Goal: Task Accomplishment & Management: Manage account settings

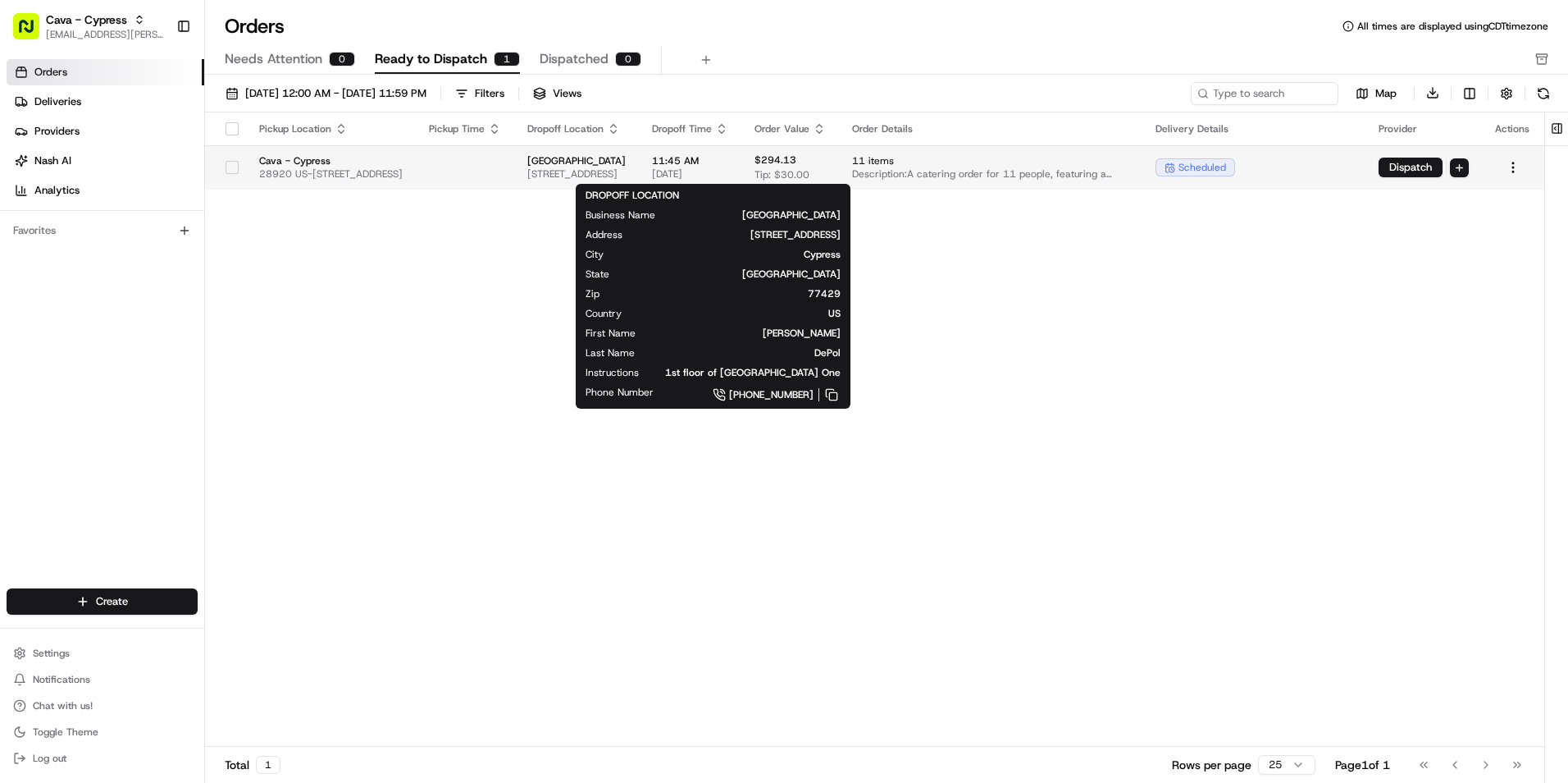
click at [626, 171] on span "[STREET_ADDRESS]" at bounding box center [576, 174] width 99 height 13
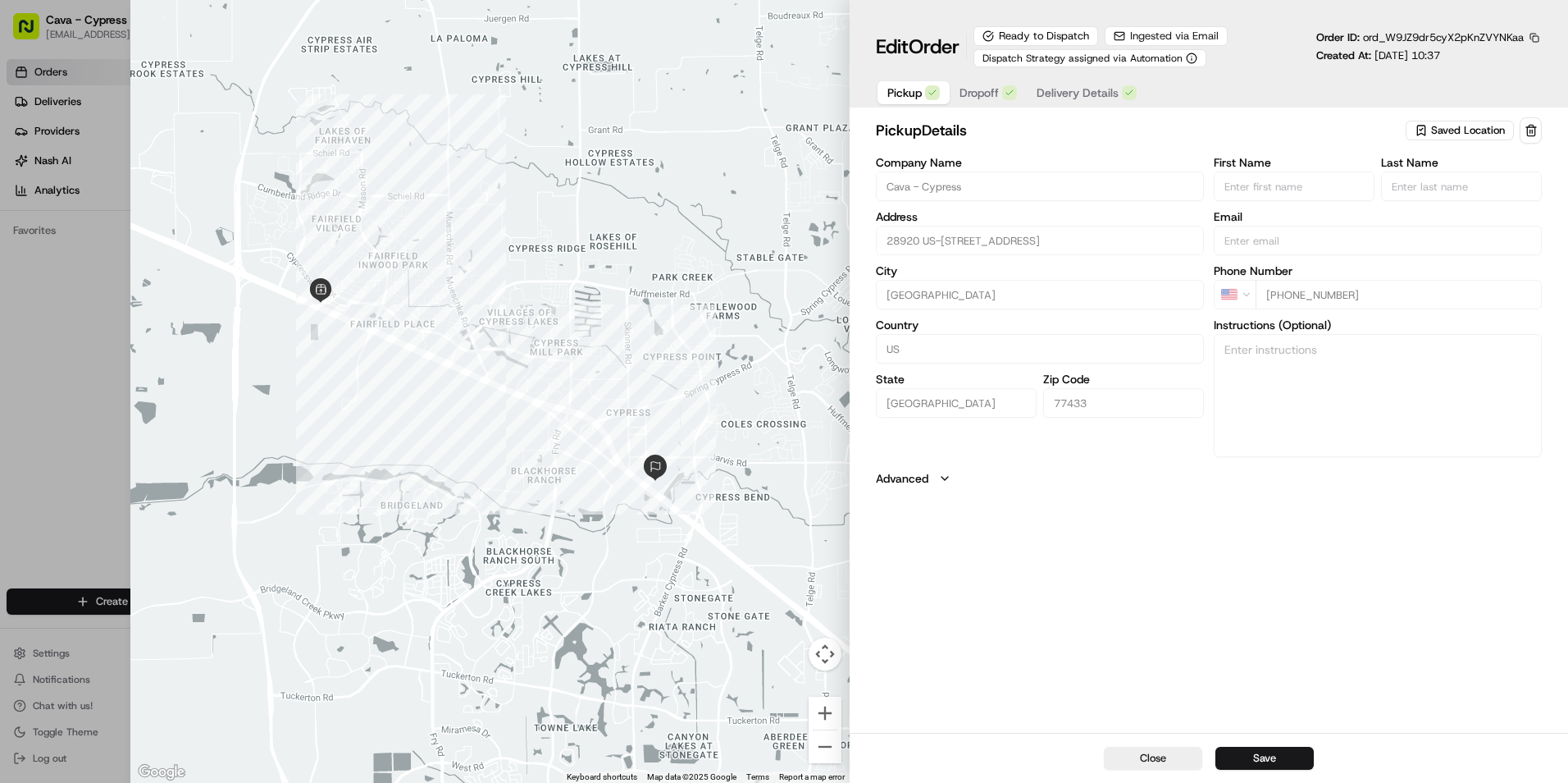
click at [979, 100] on span "Dropoff" at bounding box center [979, 93] width 39 height 17
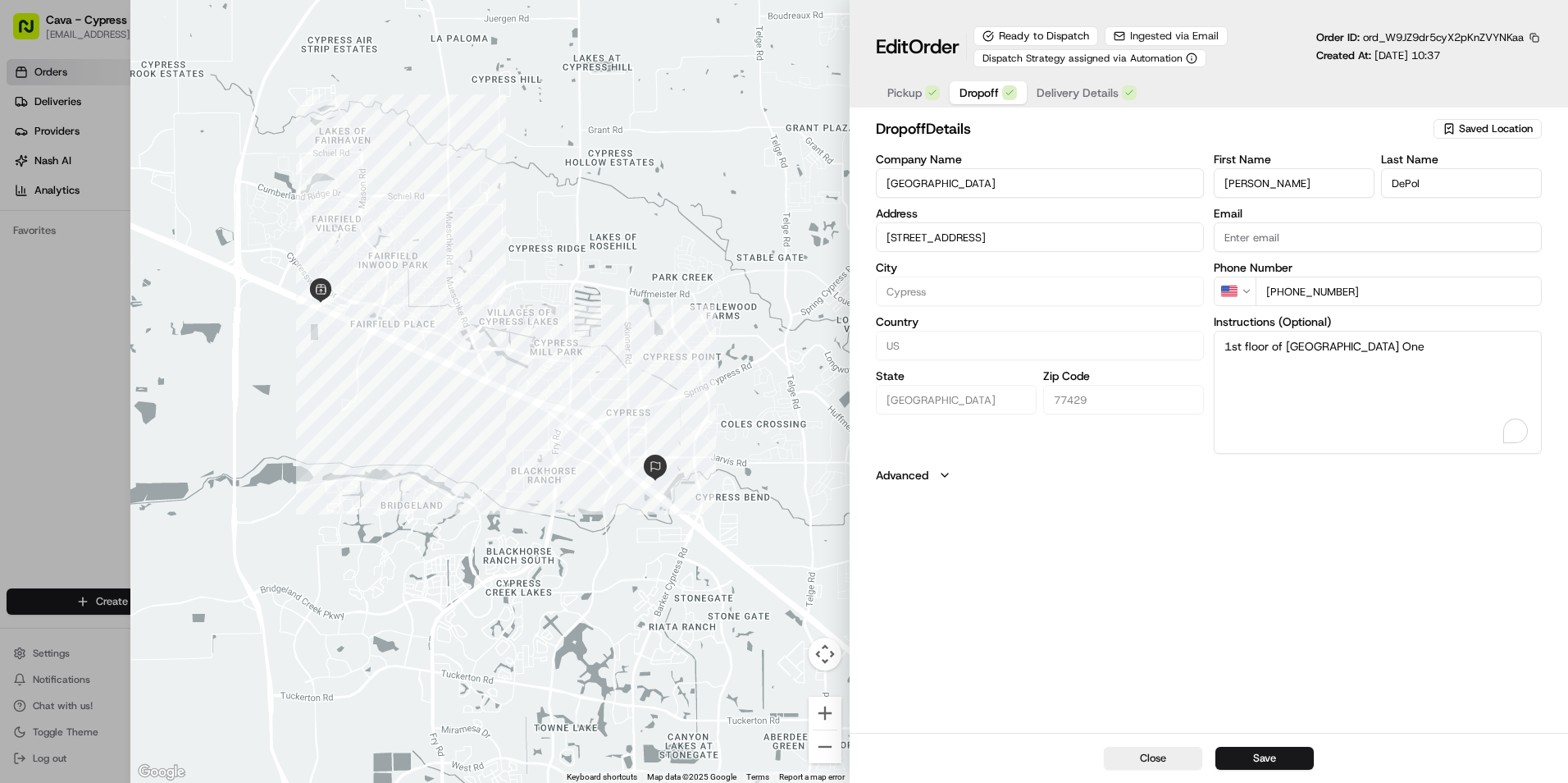
drag, startPoint x: 1449, startPoint y: 357, endPoint x: 1207, endPoint y: 379, distance: 243.0
click at [1207, 379] on div "Company Name [GEOGRAPHIC_DATA] Address [STREET_ADDRESS][GEOGRAPHIC_DATA] [GEOGR…" at bounding box center [1209, 303] width 666 height 300
paste textarea "next to Houston Methodist Cypress Hospita"
type input "[STREET_ADDRESS]"
type textarea "1st floor of [GEOGRAPHIC_DATA] One next to [GEOGRAPHIC_DATA]"
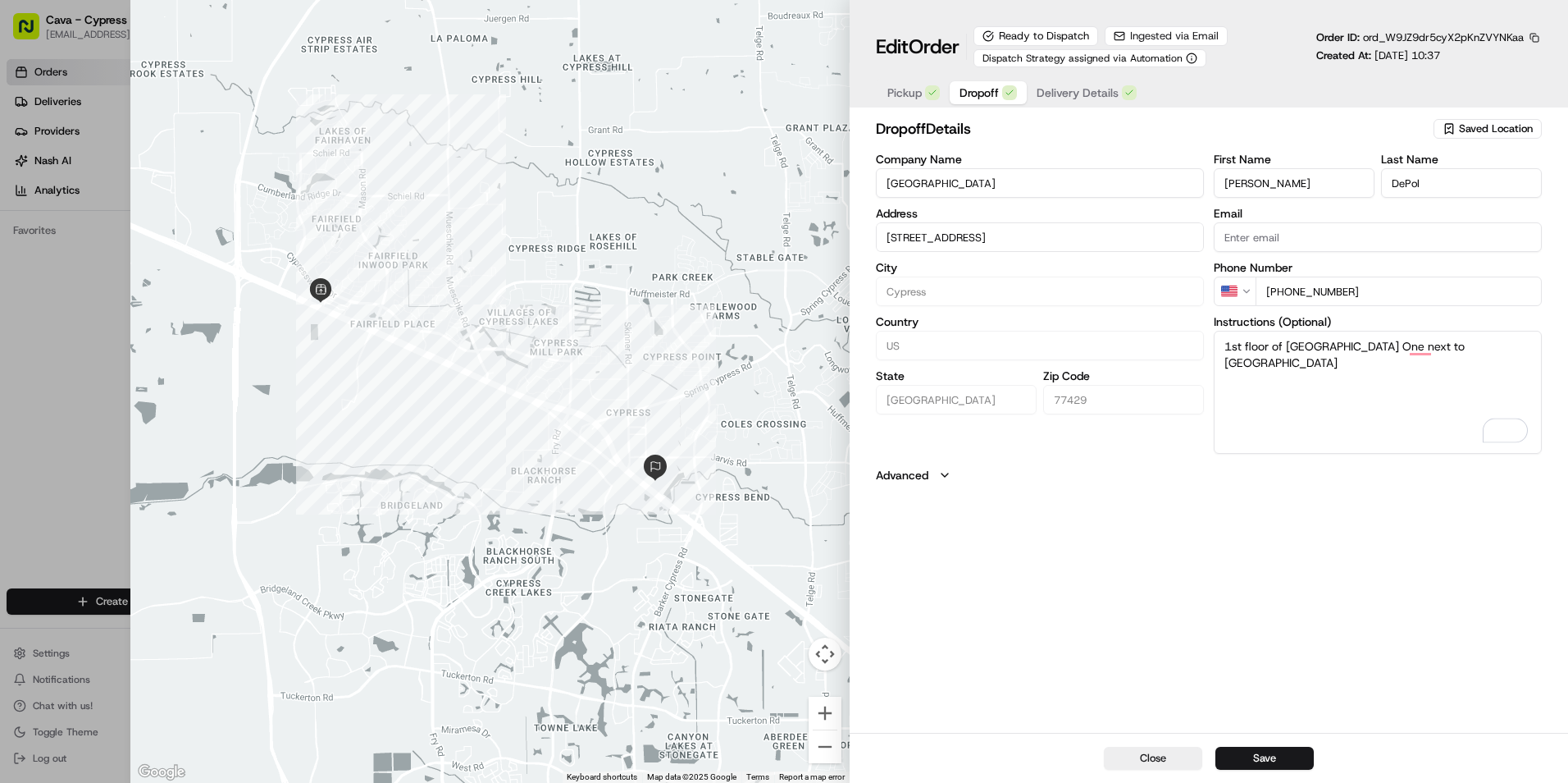
type input "[STREET_ADDRESS]"
click at [1400, 362] on textarea "1st floor of [GEOGRAPHIC_DATA] One next to [GEOGRAPHIC_DATA]" at bounding box center [1378, 392] width 328 height 123
paste textarea "Onsite Contact – [PERSON_NAME] (cell [PHONE_NUMBER])"
type textarea "1st floor of [GEOGRAPHIC_DATA] One next to [GEOGRAPHIC_DATA]. Onsite Contact – …"
click at [1291, 761] on button "Save" at bounding box center [1265, 757] width 99 height 23
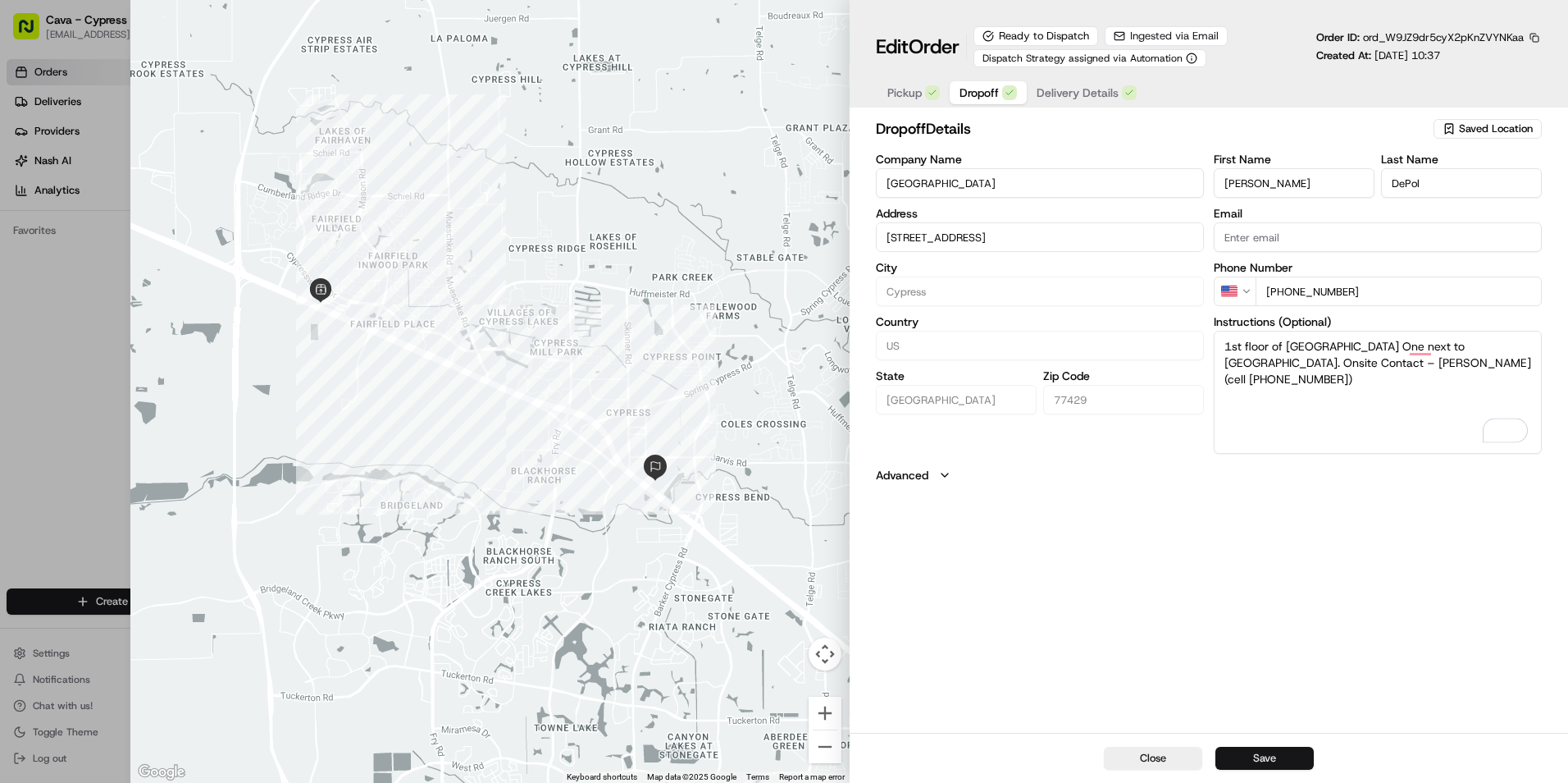
type input "[STREET_ADDRESS]"
type input "+1"
